Goal: Information Seeking & Learning: Learn about a topic

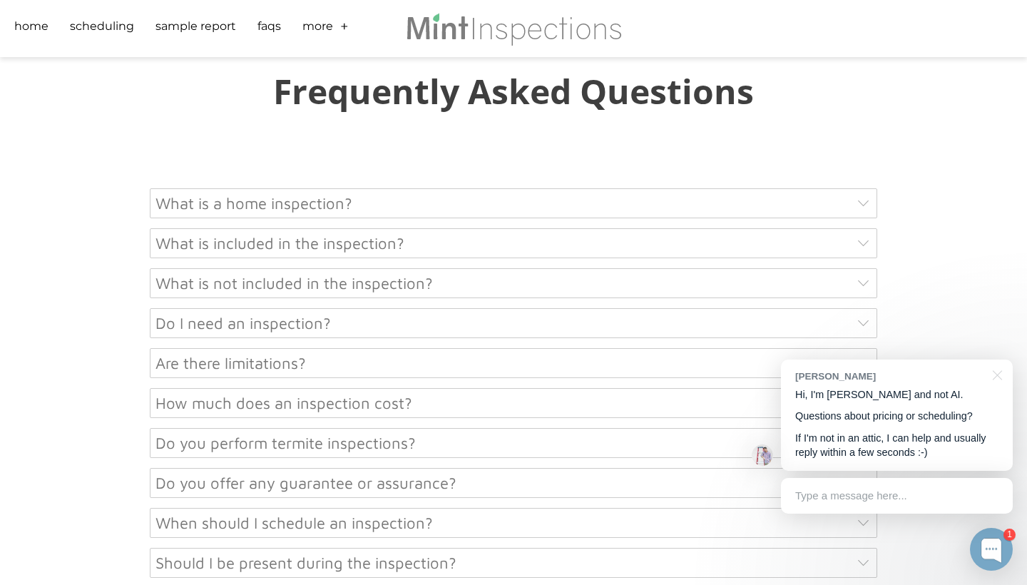
scroll to position [6823, 0]
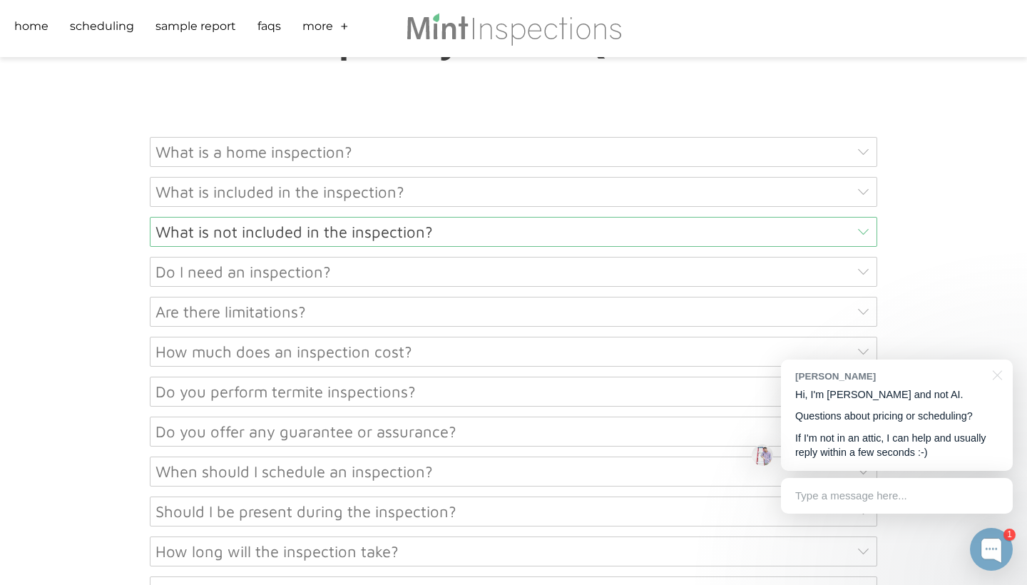
click at [868, 221] on div "What is not included in the inspection?" at bounding box center [513, 232] width 727 height 30
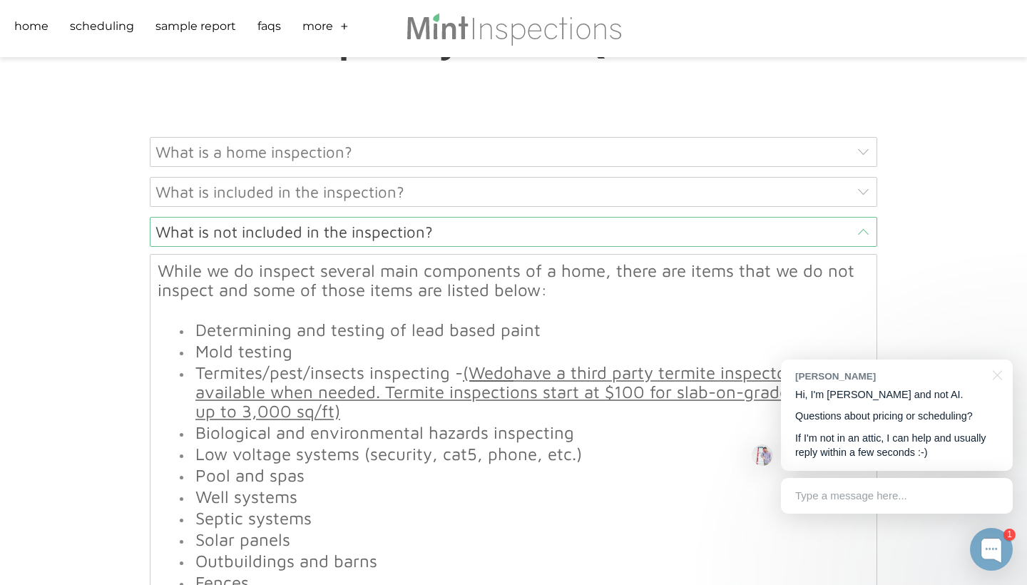
click at [868, 221] on div "What is not included in the inspection?" at bounding box center [513, 232] width 727 height 30
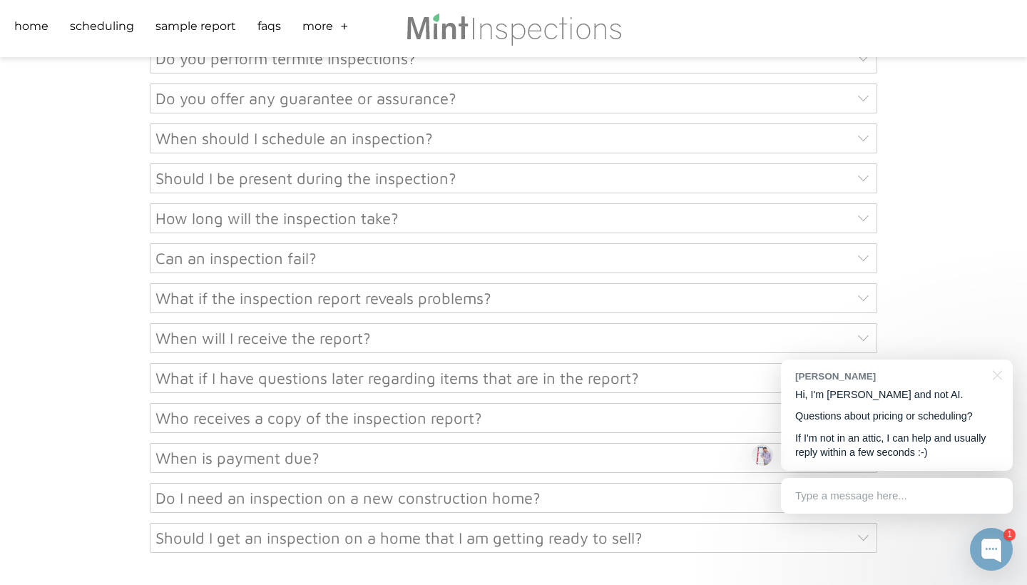
scroll to position [7164, 0]
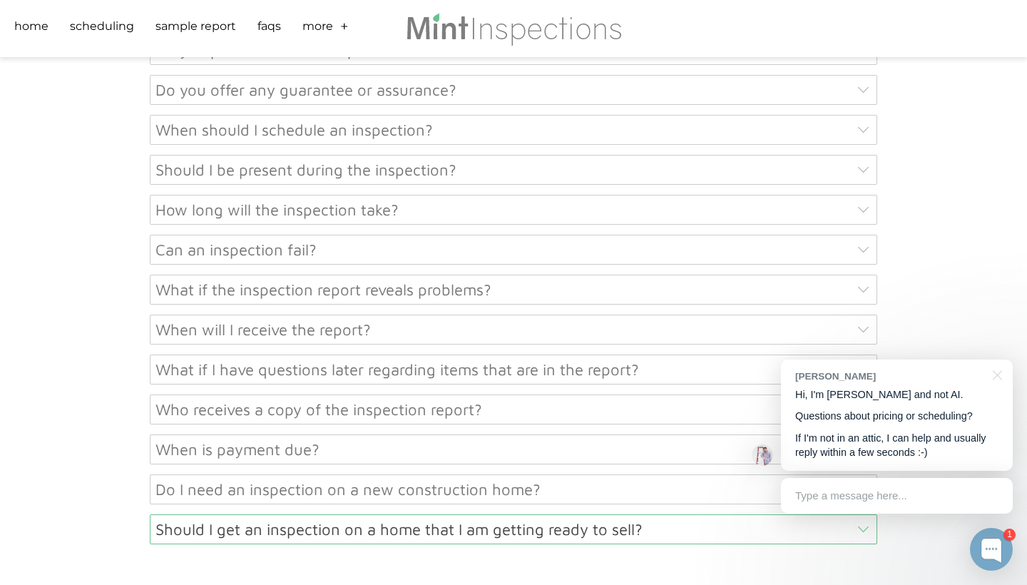
click at [709, 533] on div "Should I get an inspection on a home that I am getting ready to sell?" at bounding box center [513, 529] width 727 height 30
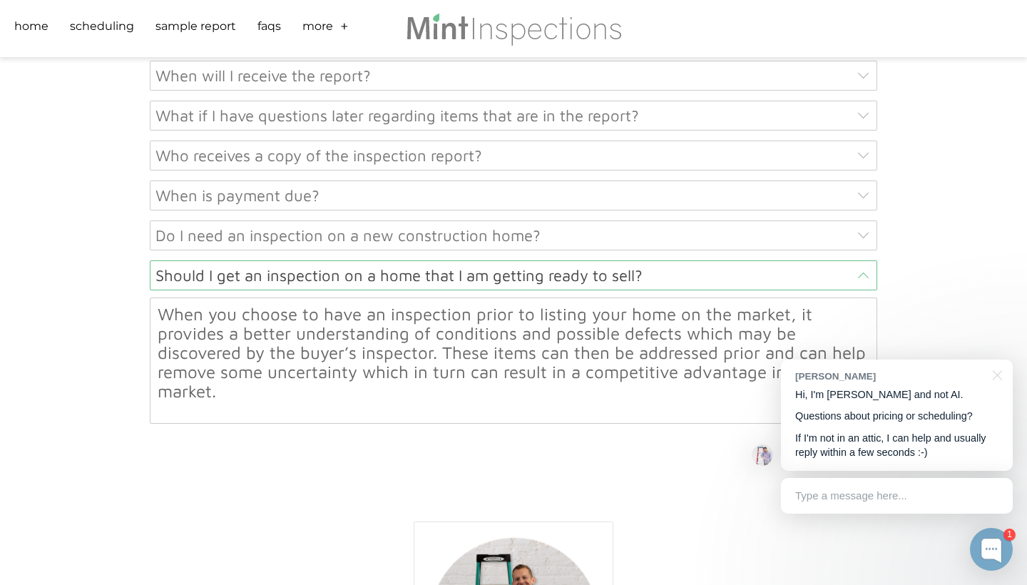
scroll to position [7434, 0]
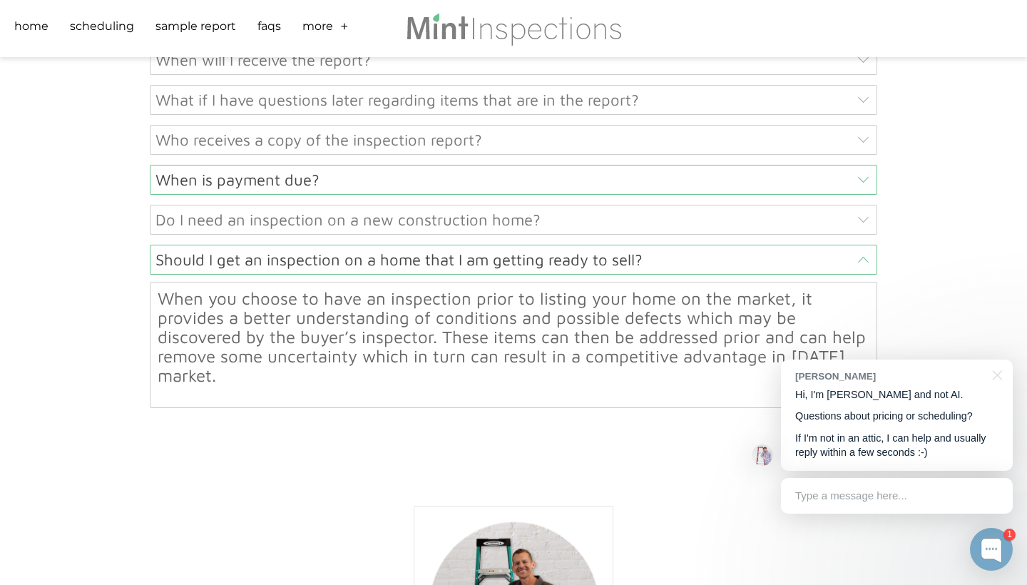
click at [863, 165] on div "When is payment due?" at bounding box center [513, 180] width 727 height 30
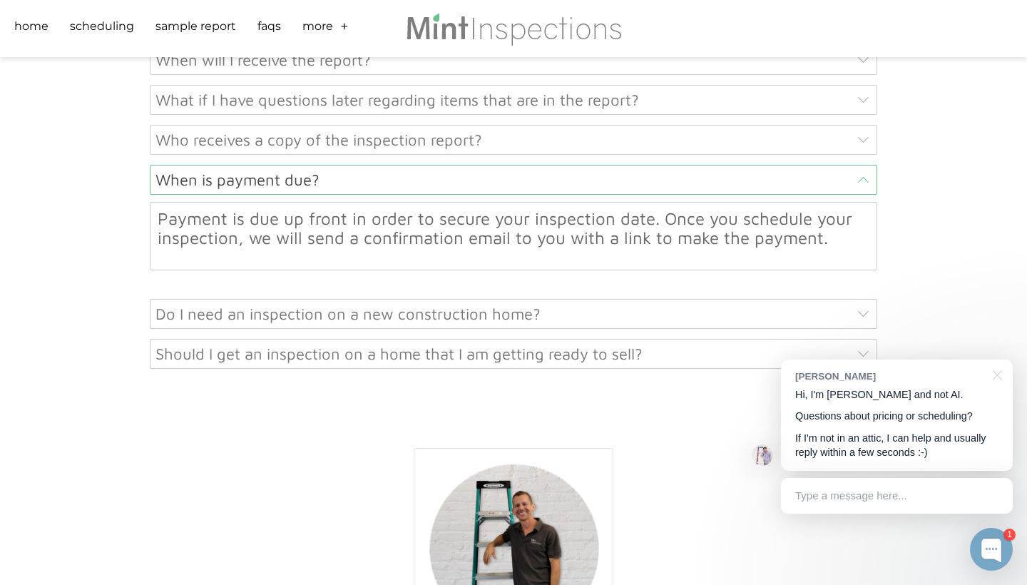
click at [863, 165] on div "When is payment due?" at bounding box center [513, 180] width 727 height 30
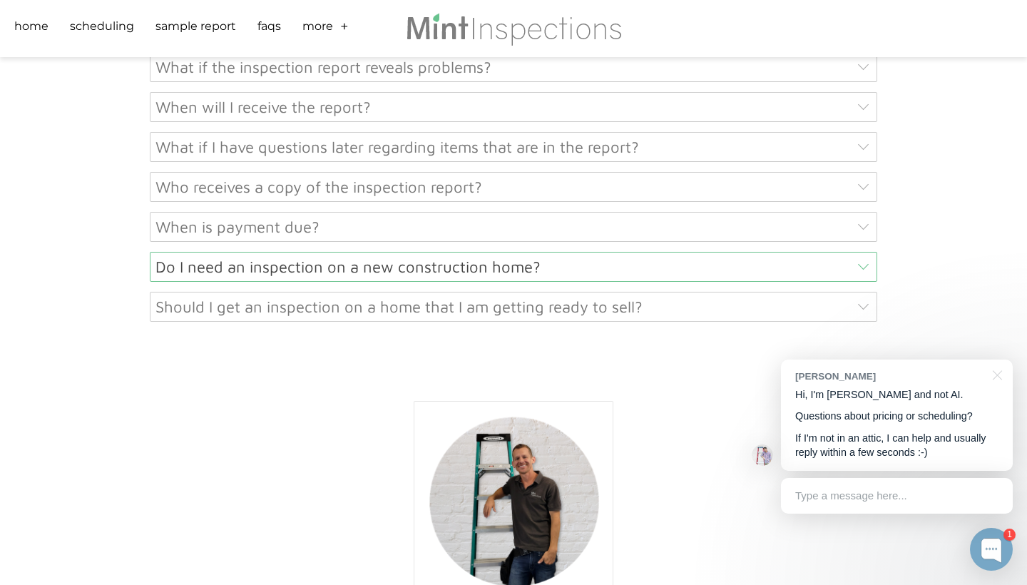
scroll to position [7375, 0]
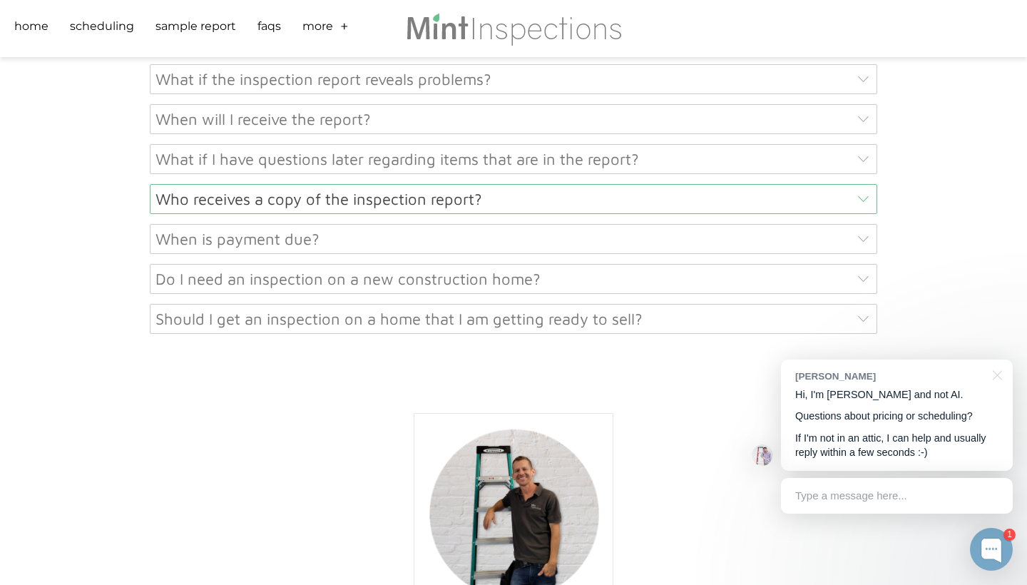
click at [826, 187] on div "Who receives a copy of the inspection report?" at bounding box center [513, 199] width 727 height 30
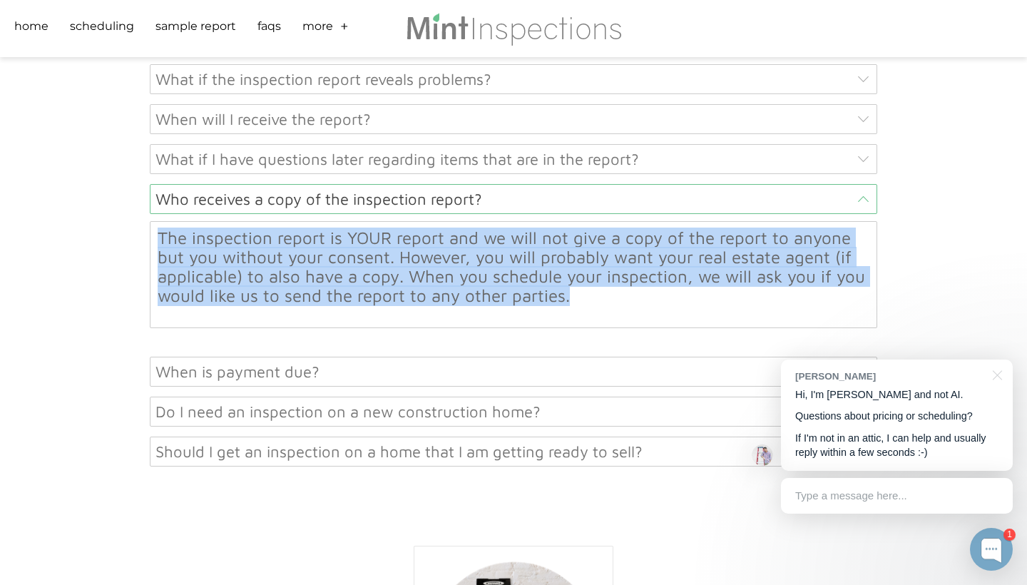
drag, startPoint x: 162, startPoint y: 229, endPoint x: 573, endPoint y: 288, distance: 415.6
click at [573, 288] on div "The inspection report is YOUR report and we will not give a copy of the report …" at bounding box center [514, 274] width 712 height 91
copy font "The inspection report is YOUR report and we will not give a copy of the report …"
click at [542, 253] on font "The inspection report is YOUR report and we will not give a copy of the report …" at bounding box center [511, 266] width 707 height 78
drag, startPoint x: 570, startPoint y: 295, endPoint x: 158, endPoint y: 232, distance: 416.1
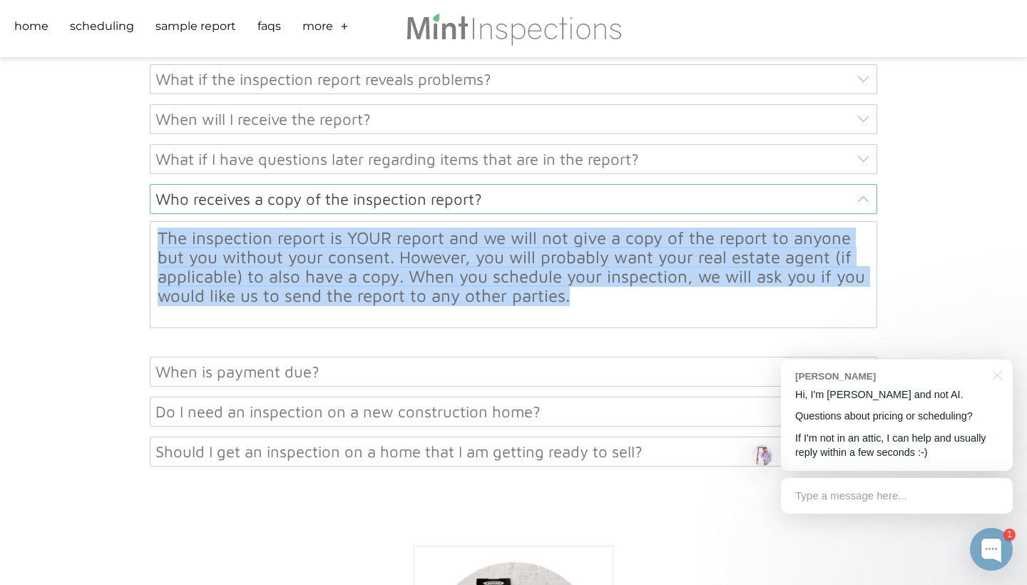
click at [158, 232] on div "The inspection report is YOUR report and we will not give a copy of the report …" at bounding box center [514, 274] width 712 height 91
copy font "The inspection report is YOUR report and we will not give a copy of the report …"
